Goal: Task Accomplishment & Management: Manage account settings

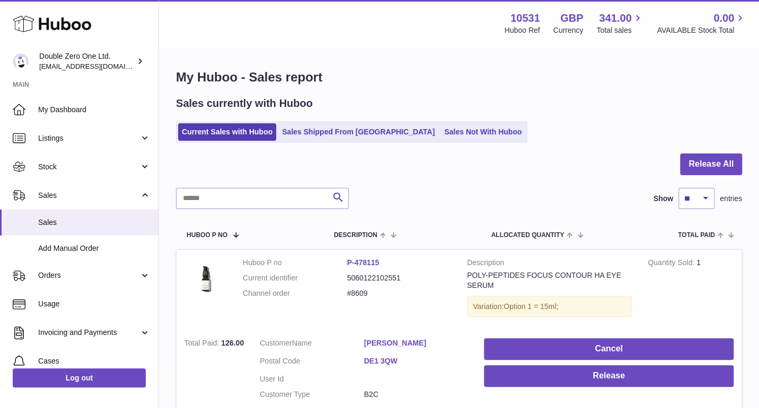
scroll to position [92, 0]
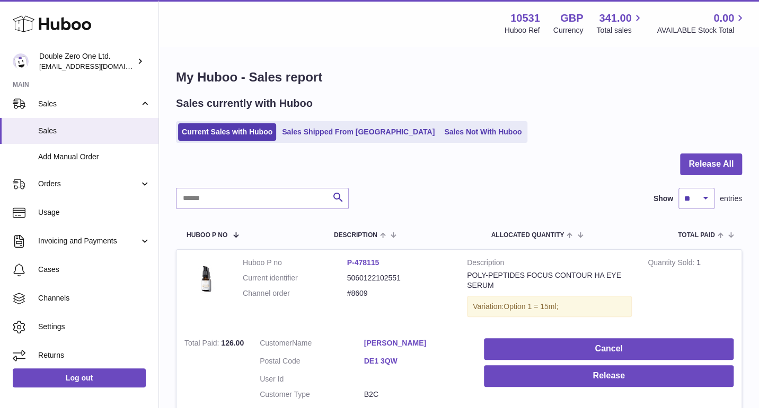
click at [66, 180] on span "Orders" at bounding box center [88, 184] width 101 height 10
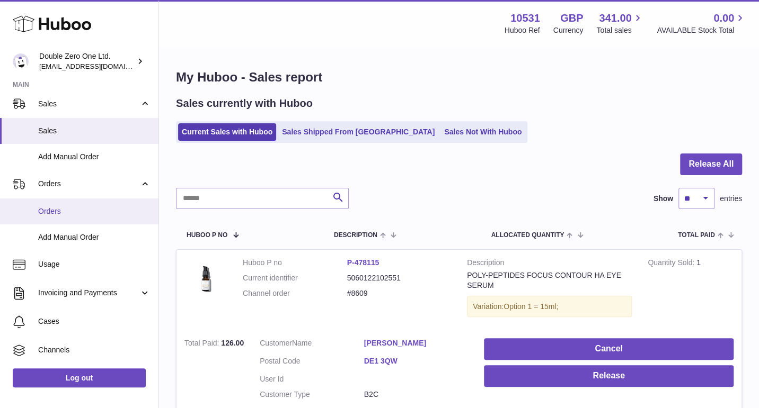
click at [61, 215] on span "Orders" at bounding box center [94, 212] width 112 height 10
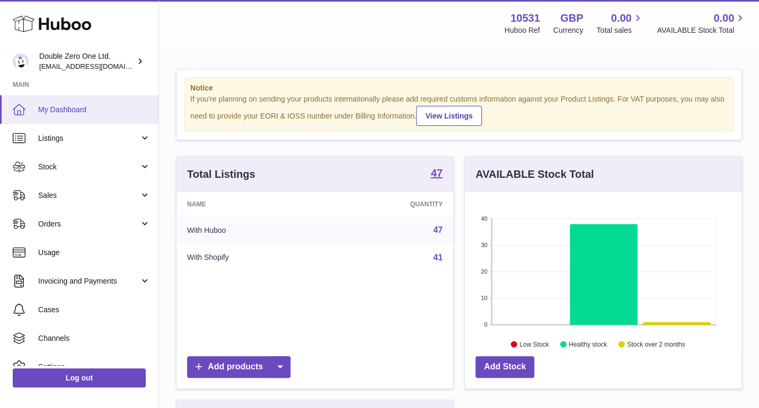
scroll to position [165, 276]
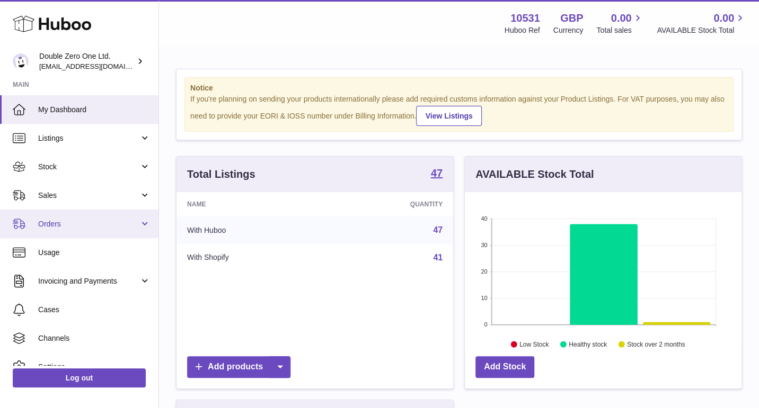
click at [51, 229] on link "Orders" at bounding box center [79, 224] width 158 height 29
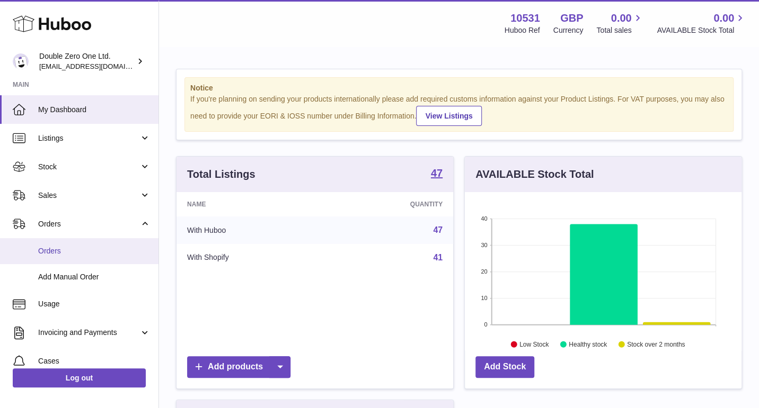
click at [52, 250] on span "Orders" at bounding box center [94, 251] width 112 height 10
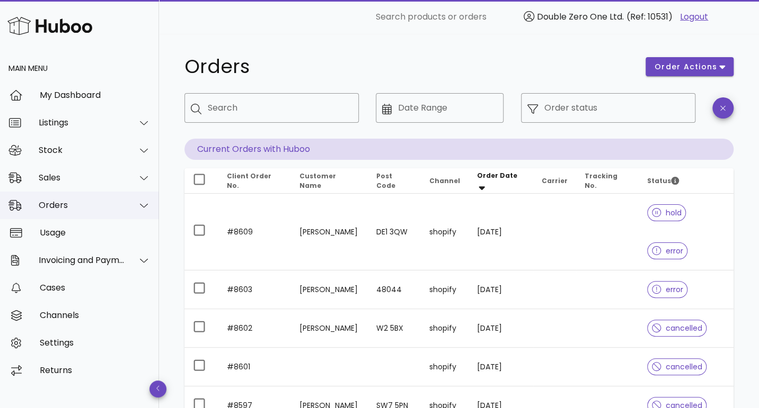
click at [50, 209] on div "Orders" at bounding box center [82, 205] width 86 height 10
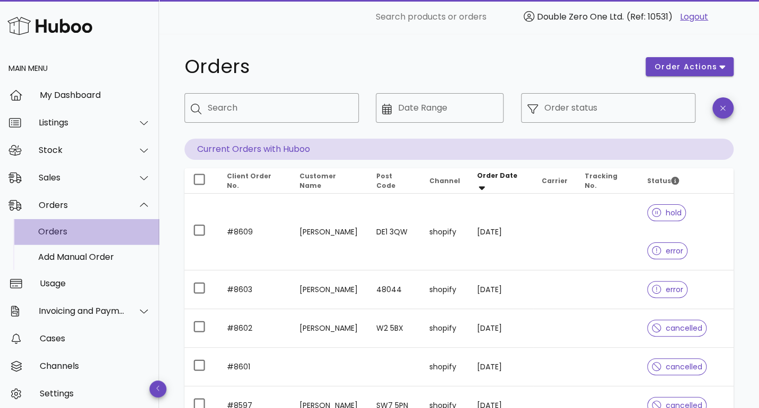
click at [51, 231] on div "Orders" at bounding box center [94, 232] width 112 height 10
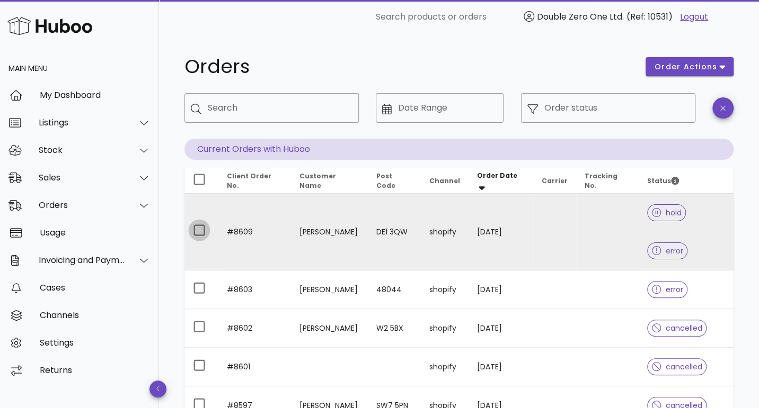
click at [202, 221] on div at bounding box center [199, 230] width 18 height 18
click at [683, 75] on button "order actions" at bounding box center [689, 66] width 88 height 19
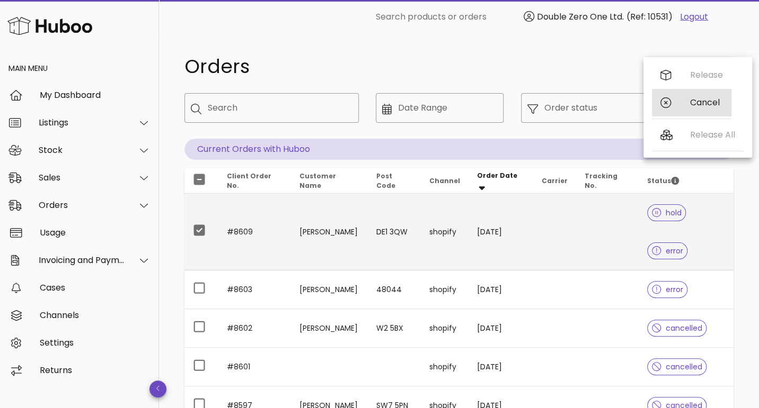
click at [686, 101] on div "Cancel" at bounding box center [691, 103] width 79 height 28
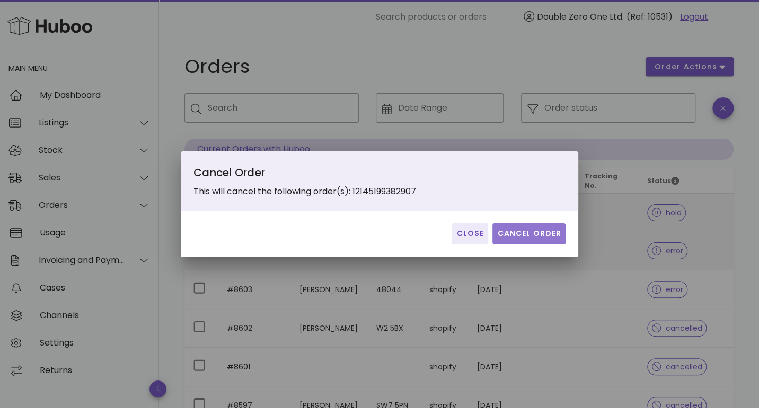
click at [555, 239] on span "Cancel Order" at bounding box center [528, 233] width 65 height 11
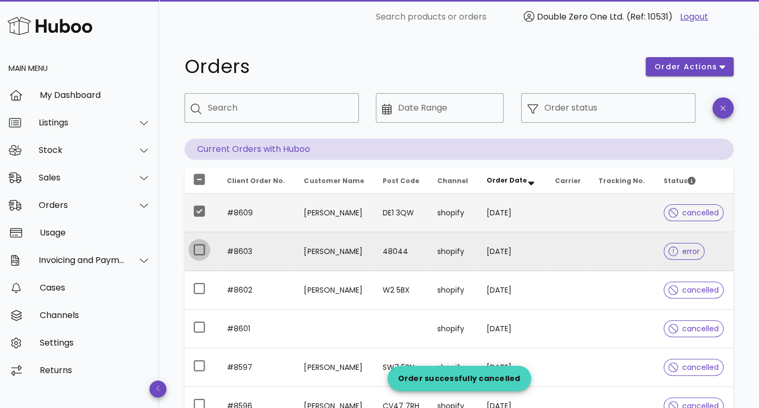
click at [197, 252] on div at bounding box center [199, 250] width 18 height 18
click at [197, 212] on div at bounding box center [199, 211] width 18 height 18
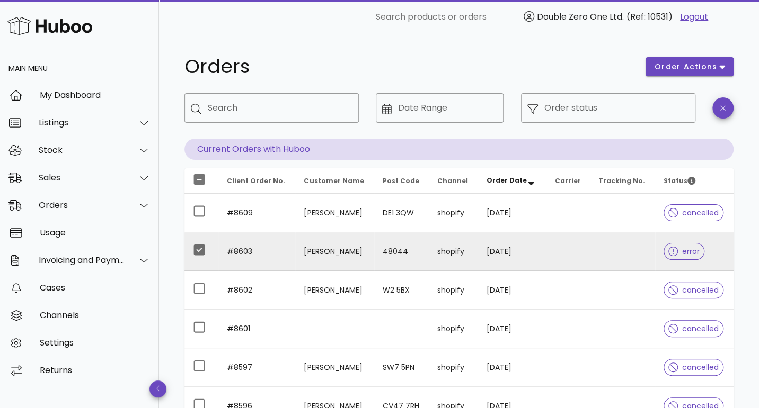
click at [269, 244] on td "#8603" at bounding box center [256, 252] width 77 height 39
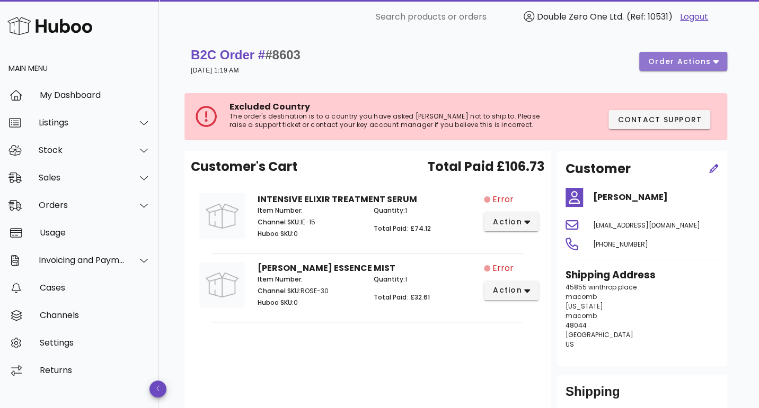
click at [665, 68] on button "order actions" at bounding box center [683, 61] width 88 height 19
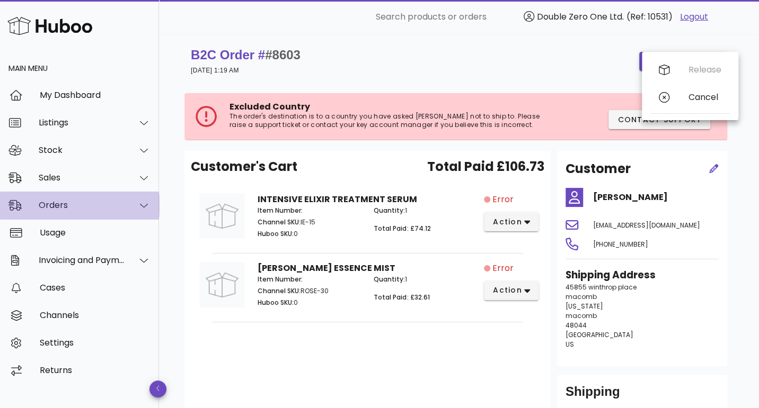
click at [51, 205] on div "Orders" at bounding box center [82, 205] width 86 height 10
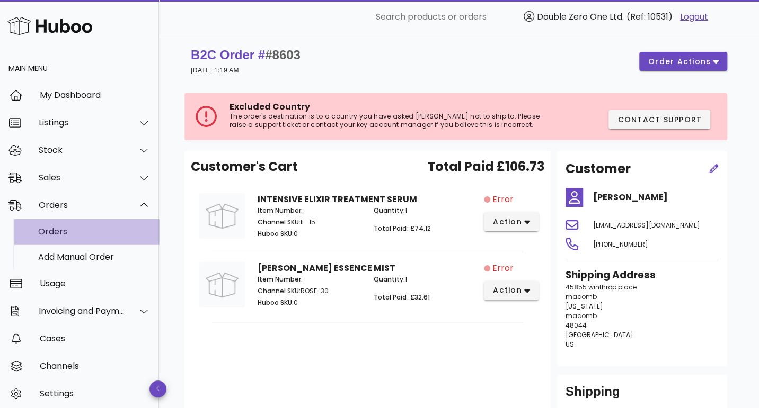
click at [55, 232] on div "Orders" at bounding box center [94, 232] width 112 height 10
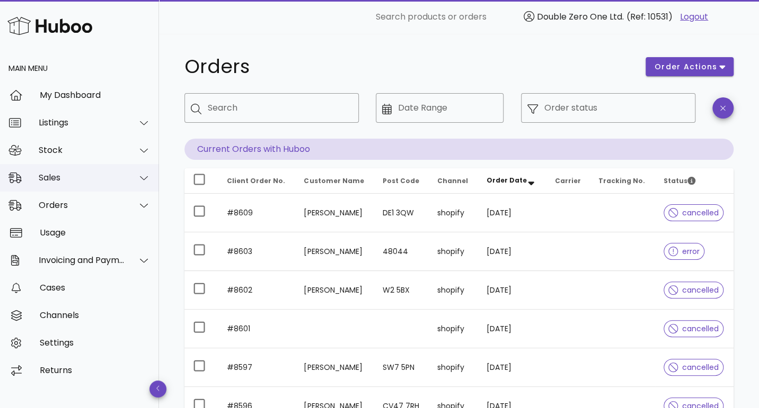
click at [72, 174] on div "Sales" at bounding box center [82, 178] width 86 height 10
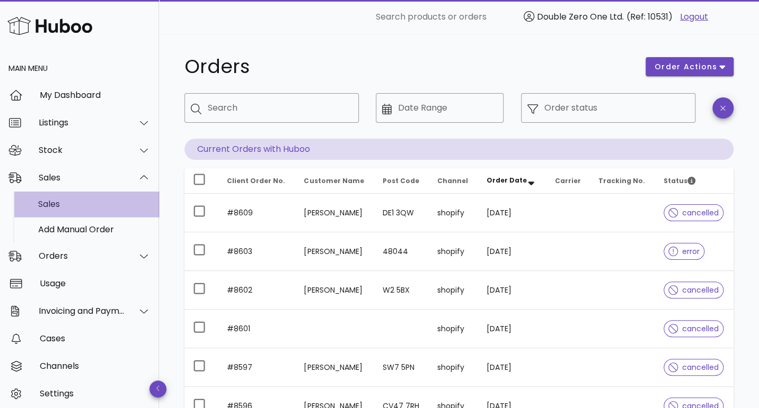
click at [65, 200] on div "Sales" at bounding box center [94, 204] width 112 height 10
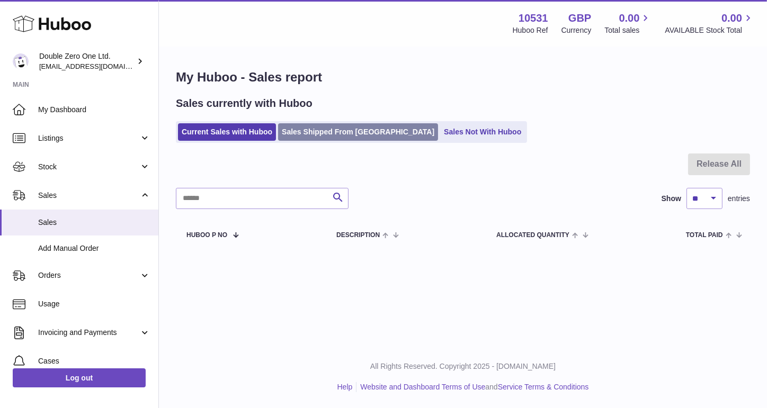
click at [331, 139] on link "Sales Shipped From [GEOGRAPHIC_DATA]" at bounding box center [358, 131] width 160 height 17
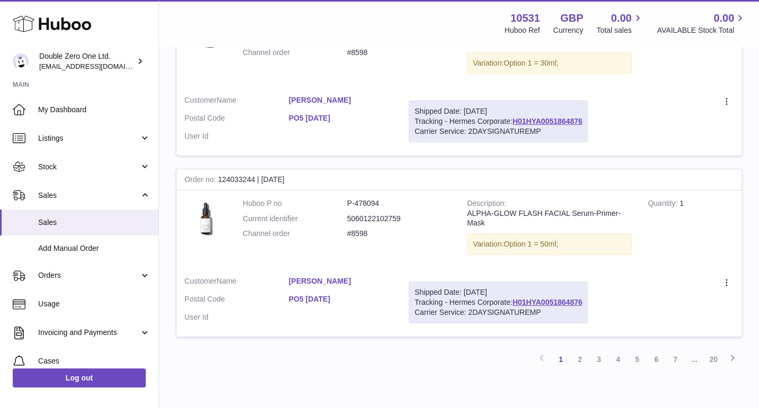
scroll to position [1658, 0]
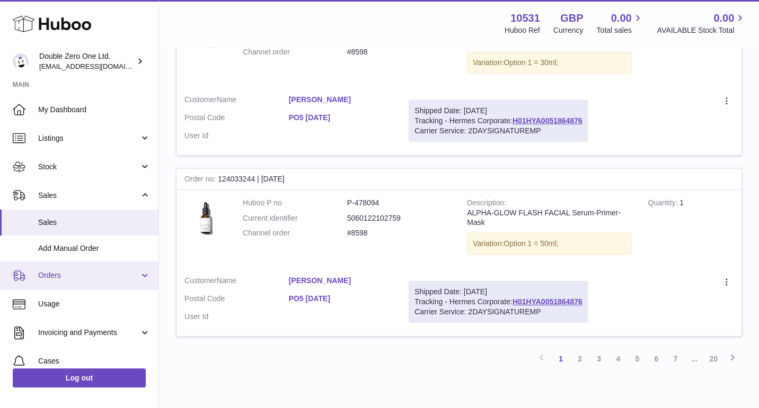
click at [76, 279] on span "Orders" at bounding box center [88, 276] width 101 height 10
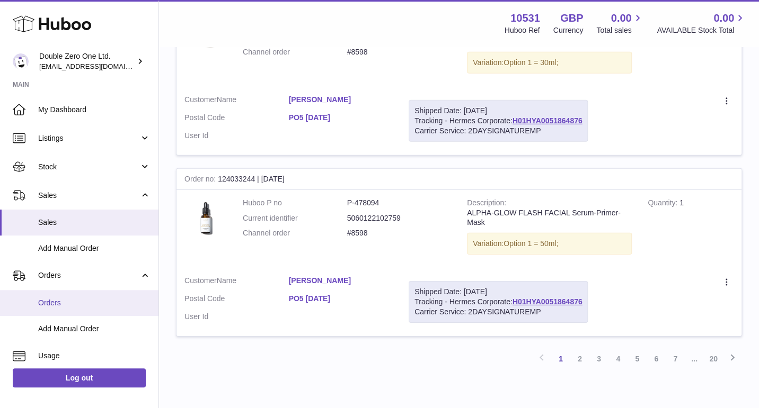
click at [64, 303] on span "Orders" at bounding box center [94, 303] width 112 height 10
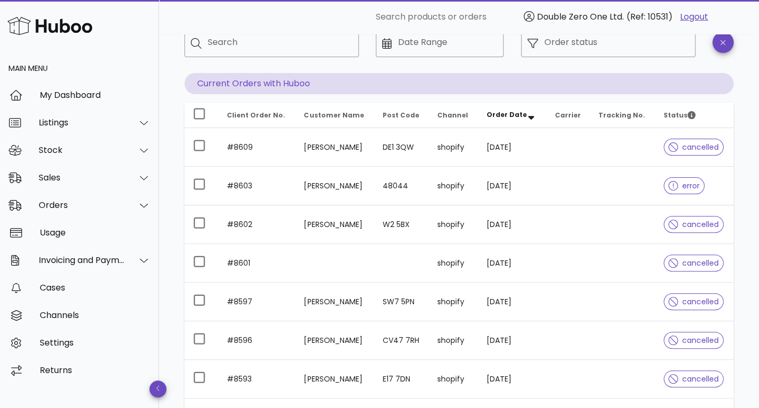
scroll to position [67, 0]
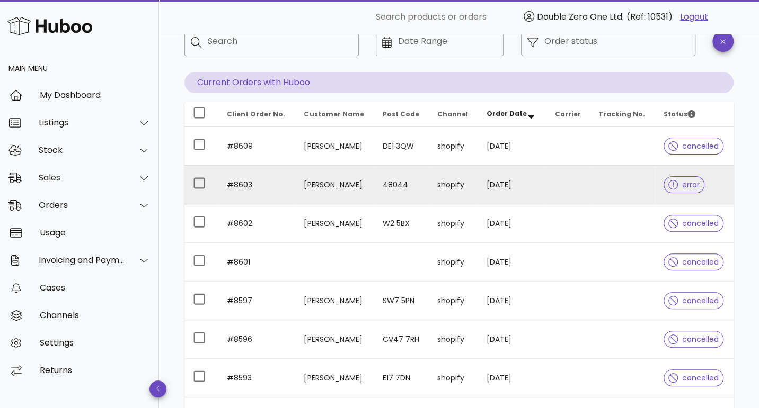
click at [429, 183] on td "48044" at bounding box center [401, 185] width 55 height 39
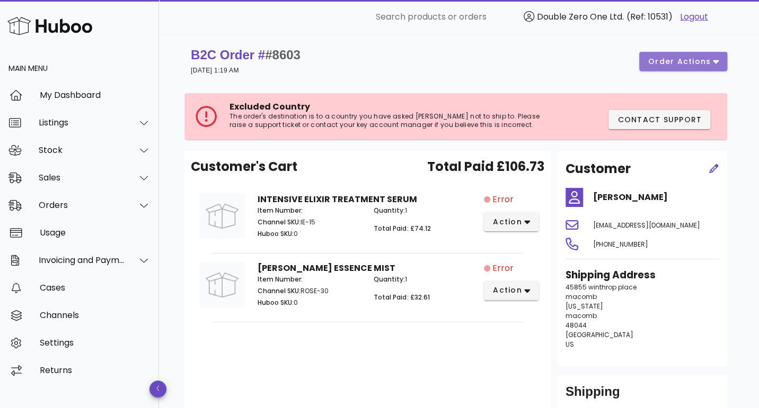
click at [664, 63] on span "order actions" at bounding box center [679, 61] width 64 height 11
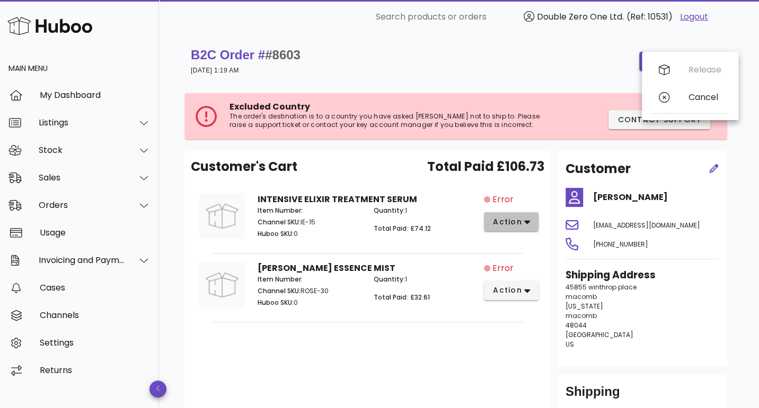
click at [534, 219] on button "action" at bounding box center [511, 221] width 55 height 19
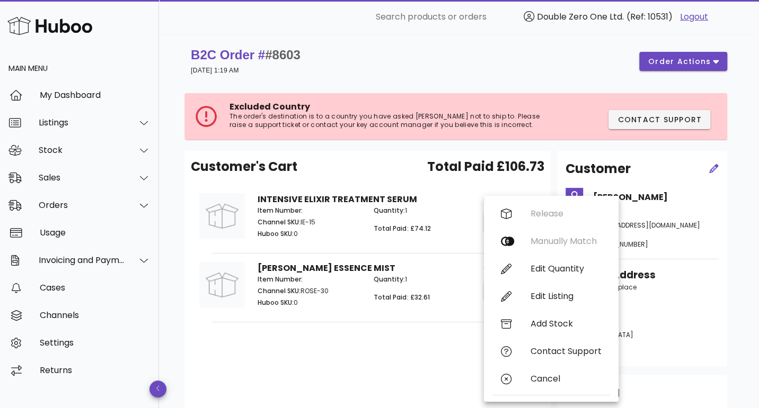
click at [407, 345] on div "Customer's Cart Total Paid £106.73 INTENSIVE ELIXIR TREATMENT SERUM Item Number…" at bounding box center [367, 295] width 366 height 288
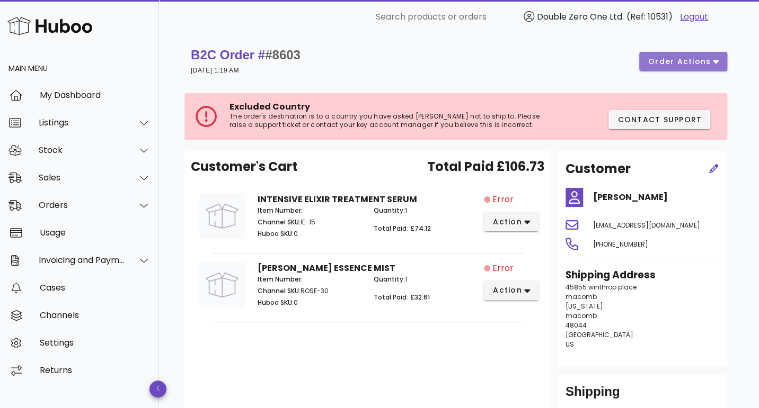
click at [719, 67] on button "order actions" at bounding box center [683, 61] width 88 height 19
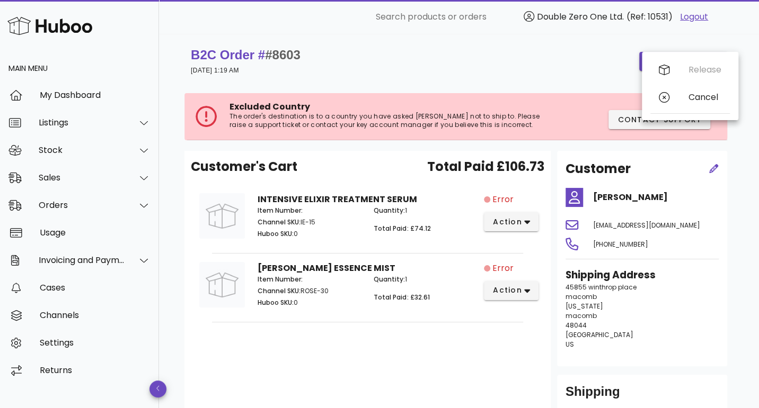
click at [551, 90] on div "Excluded Country The order's destination is to a country you have asked [PERSON…" at bounding box center [458, 117] width 549 height 68
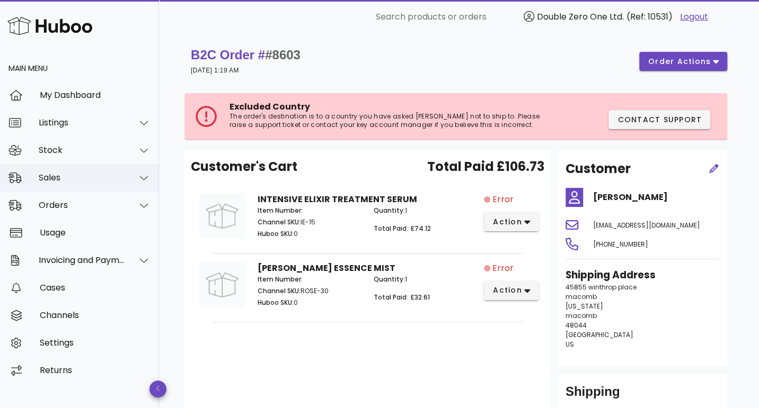
click at [109, 182] on div "Sales" at bounding box center [82, 178] width 86 height 10
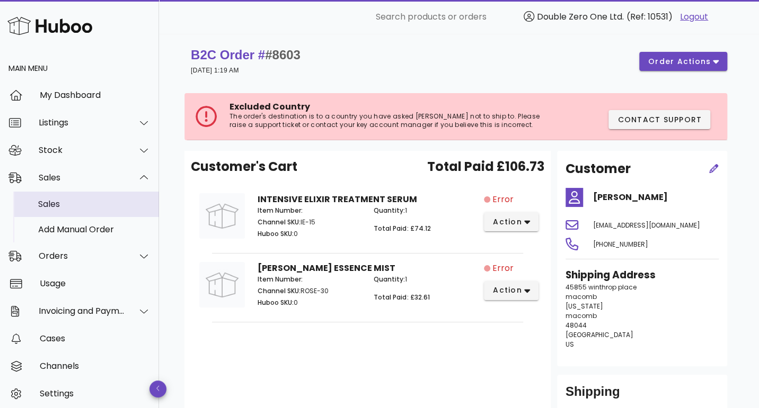
click at [96, 201] on div "Sales" at bounding box center [94, 204] width 112 height 10
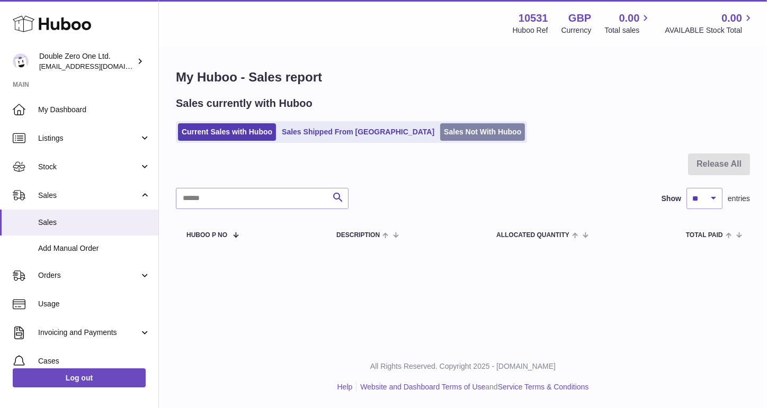
click at [440, 133] on link "Sales Not With Huboo" at bounding box center [482, 131] width 85 height 17
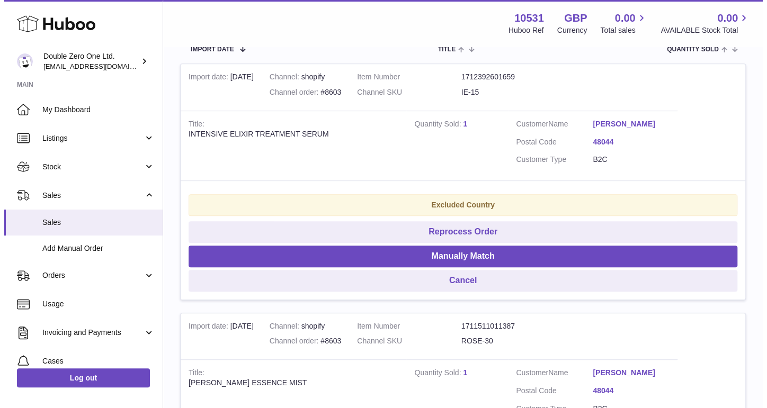
scroll to position [213, 0]
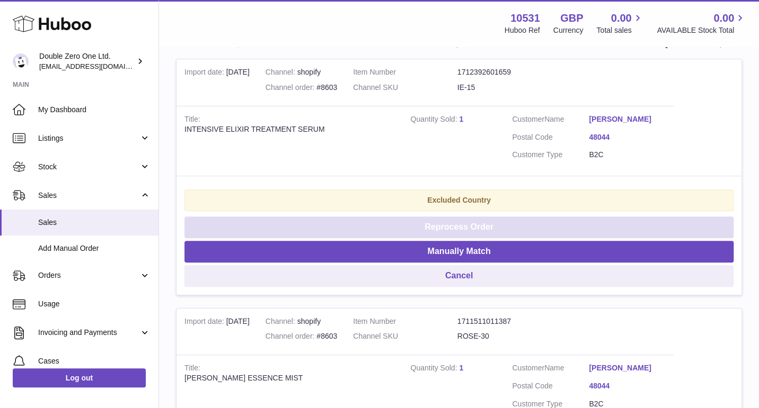
click at [444, 227] on button "Reprocess Order" at bounding box center [458, 228] width 549 height 22
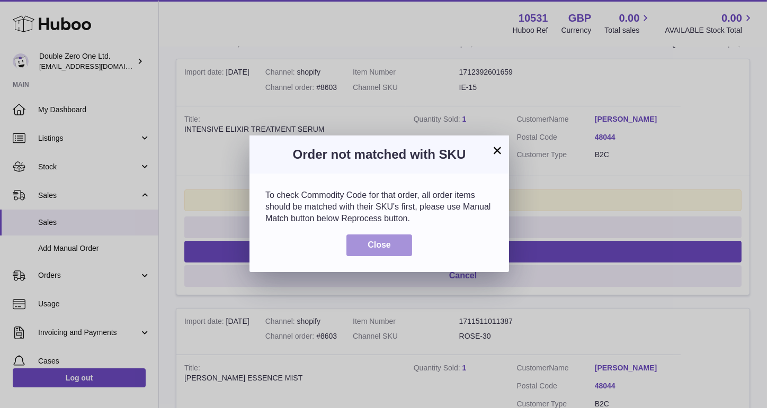
click at [392, 242] on button "Close" at bounding box center [379, 246] width 66 height 22
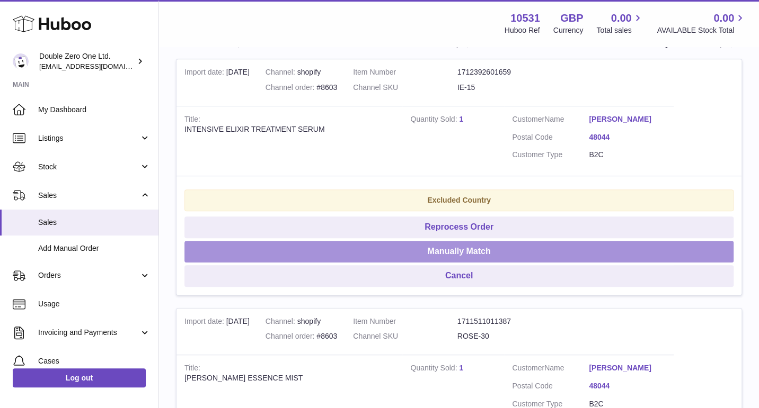
click at [400, 246] on button "Manually Match" at bounding box center [458, 252] width 549 height 22
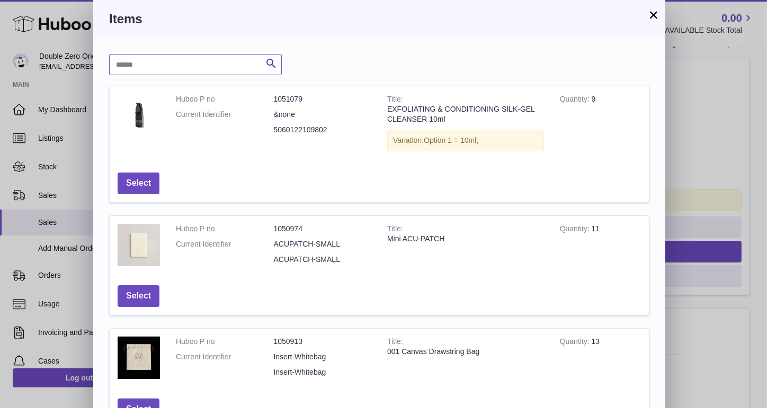
click at [209, 64] on input "text" at bounding box center [195, 64] width 173 height 21
type input "*********"
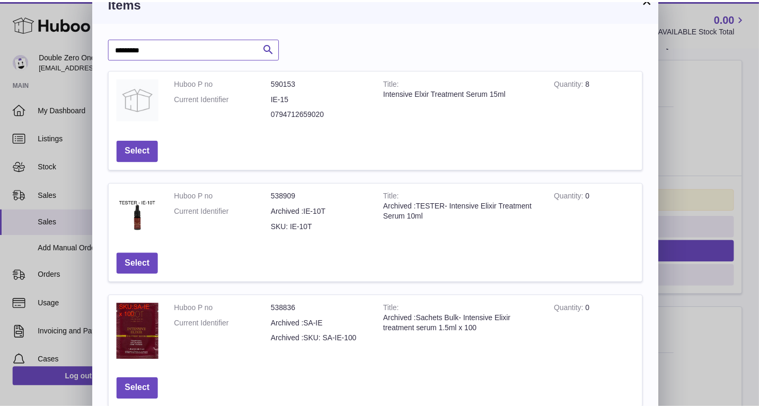
scroll to position [21, 0]
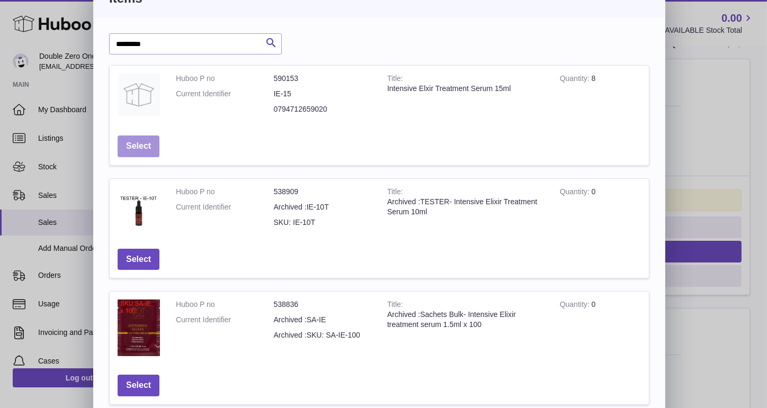
click at [147, 150] on button "Select" at bounding box center [139, 147] width 42 height 22
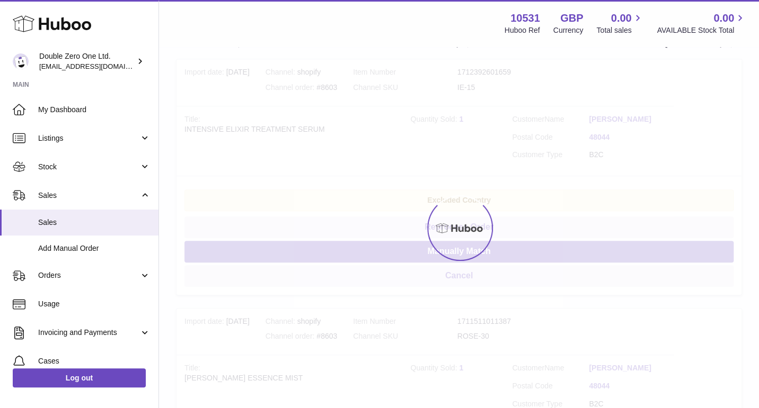
scroll to position [195, 0]
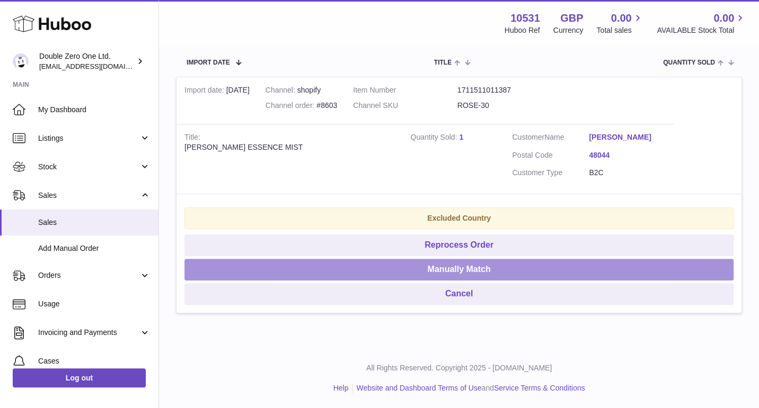
click at [392, 267] on button "Manually Match" at bounding box center [458, 270] width 549 height 22
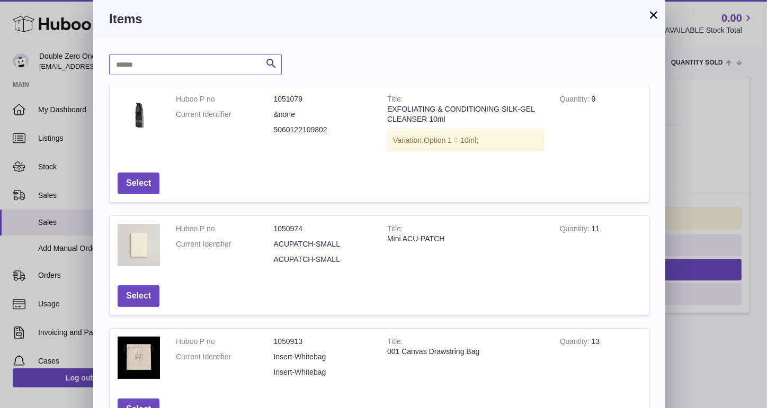
click at [219, 59] on input "text" at bounding box center [195, 64] width 173 height 21
type input "****"
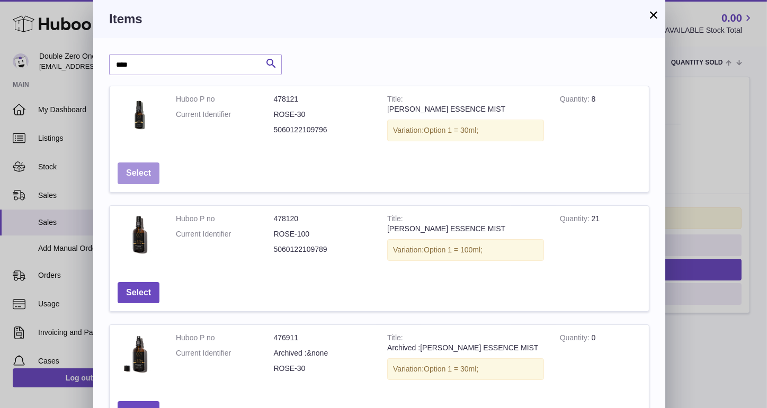
click at [147, 176] on button "Select" at bounding box center [139, 174] width 42 height 22
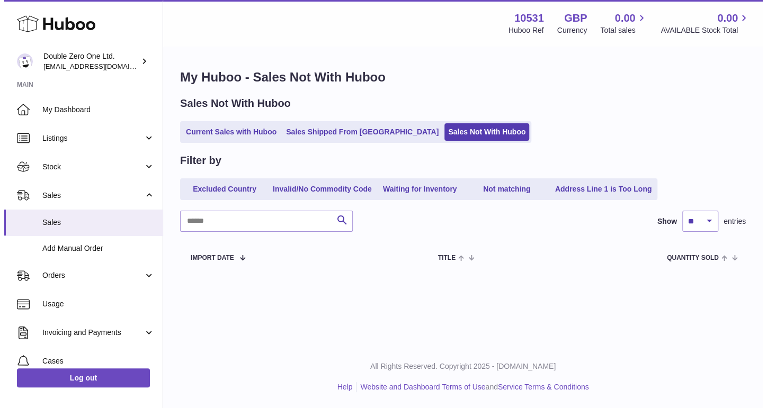
scroll to position [0, 0]
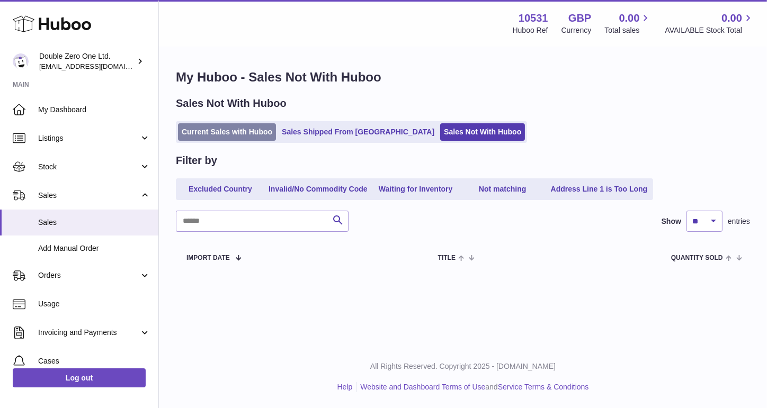
click at [237, 130] on link "Current Sales with Huboo" at bounding box center [227, 131] width 98 height 17
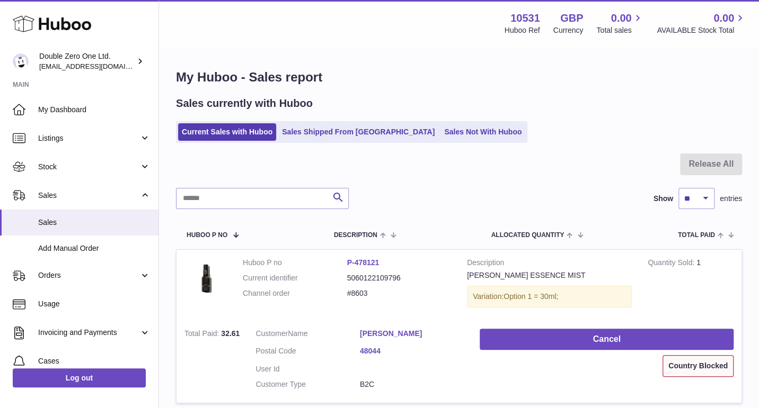
scroll to position [124, 0]
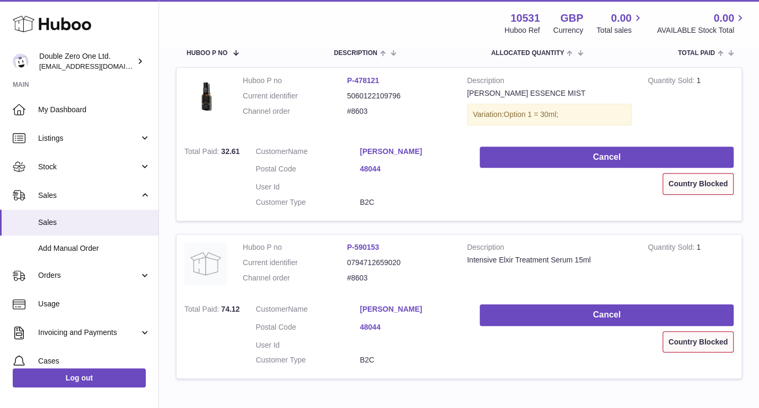
scroll to position [185, 0]
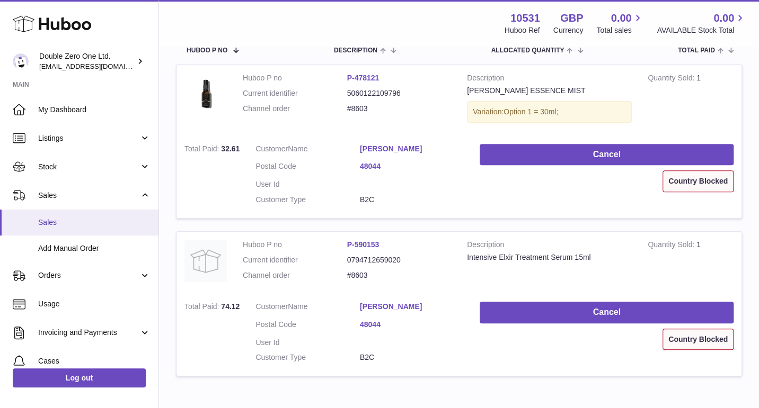
click at [51, 225] on span "Sales" at bounding box center [94, 223] width 112 height 10
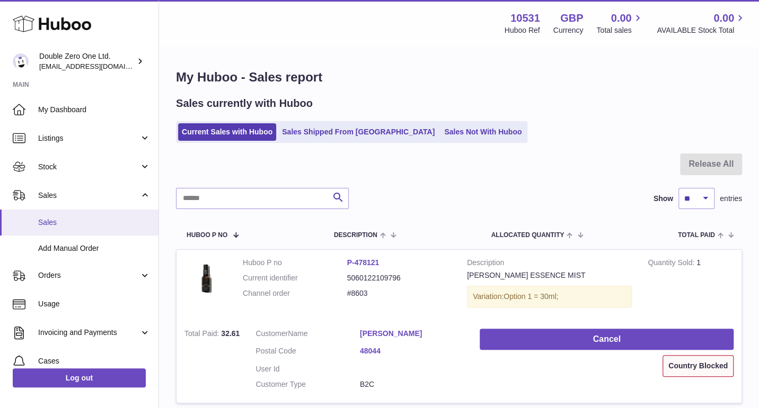
click at [71, 220] on span "Sales" at bounding box center [94, 223] width 112 height 10
